Goal: Transaction & Acquisition: Purchase product/service

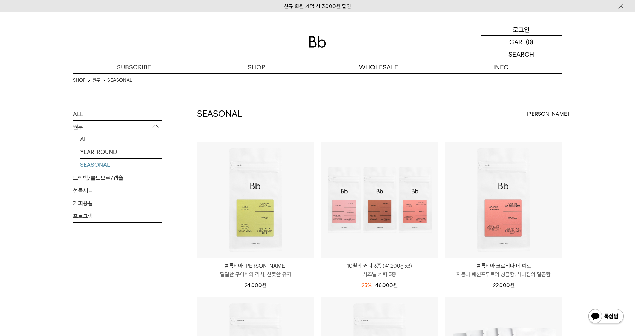
click at [528, 32] on p "로그인" at bounding box center [521, 29] width 17 height 12
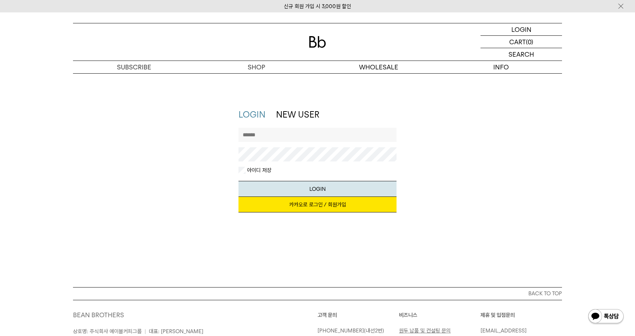
click at [315, 208] on link "카카오로 로그인 / 회원가입" at bounding box center [318, 205] width 158 height 16
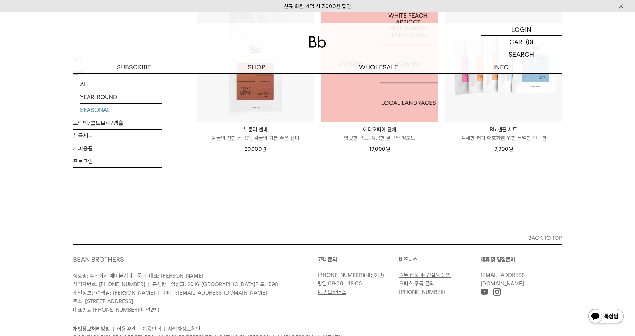
scroll to position [145, 0]
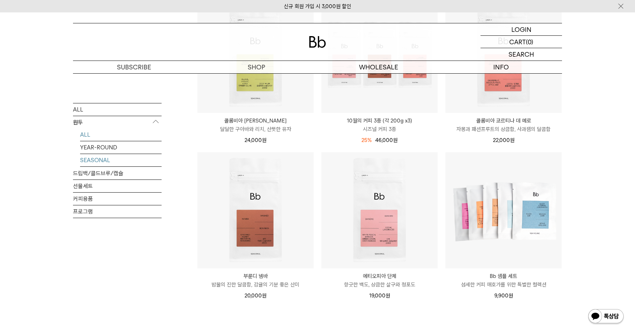
click at [92, 134] on link "ALL" at bounding box center [121, 134] width 82 height 12
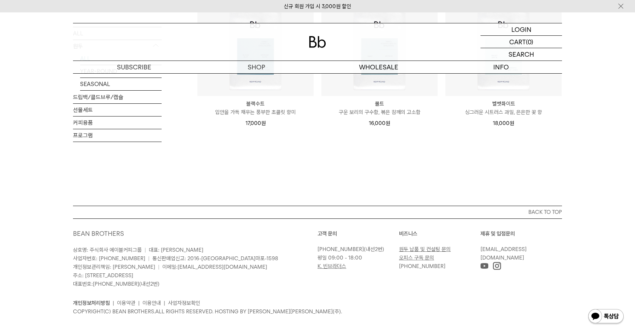
scroll to position [634, 0]
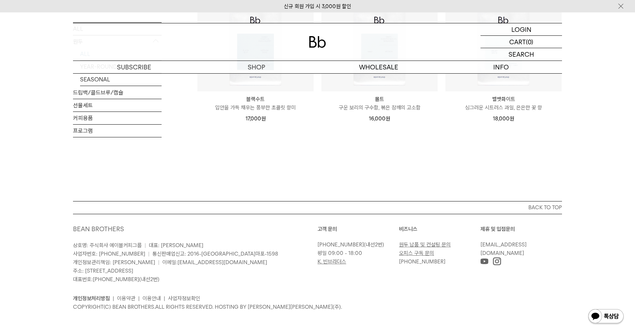
drag, startPoint x: 280, startPoint y: 156, endPoint x: 286, endPoint y: 160, distance: 7.2
